Goal: Book appointment/travel/reservation

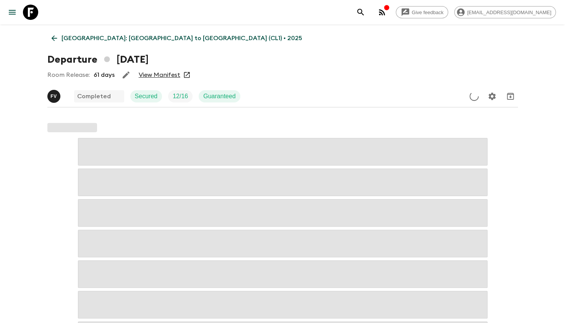
click at [53, 36] on icon at bounding box center [54, 39] width 6 height 6
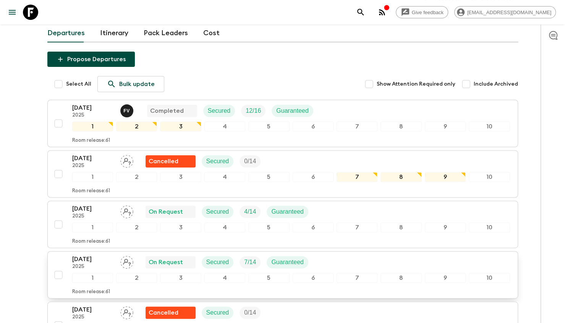
scroll to position [115, 0]
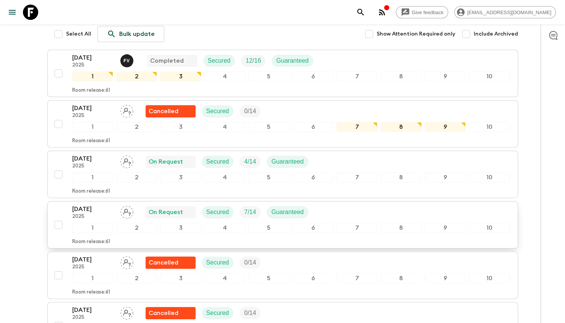
click at [89, 204] on p "[DATE]" at bounding box center [93, 208] width 42 height 9
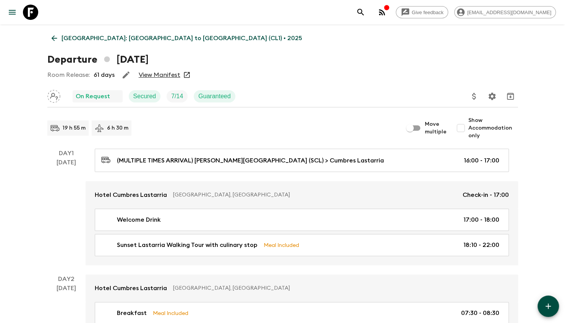
click at [56, 39] on icon at bounding box center [54, 38] width 8 height 8
